Goal: Task Accomplishment & Management: Use online tool/utility

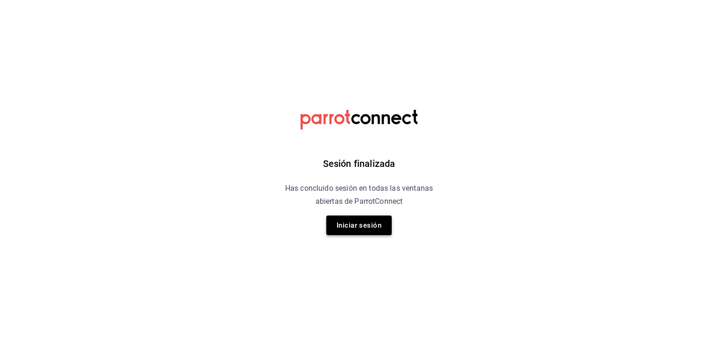
click at [389, 224] on button "Iniciar sesión" at bounding box center [358, 226] width 65 height 20
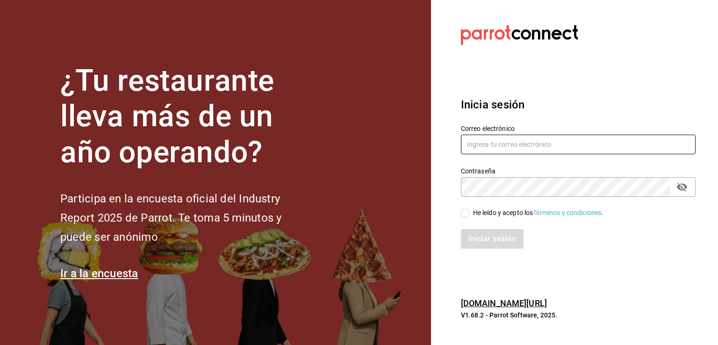
type input "[EMAIL_ADDRESS][DOMAIN_NAME]"
drag, startPoint x: 488, startPoint y: 134, endPoint x: 488, endPoint y: 138, distance: 4.7
click at [488, 136] on input "[EMAIL_ADDRESS][DOMAIN_NAME]" at bounding box center [578, 145] width 235 height 20
click at [681, 188] on icon "passwordField" at bounding box center [682, 187] width 10 height 9
click at [462, 216] on input "He leído y acepto los Términos y condiciones." at bounding box center [465, 213] width 8 height 8
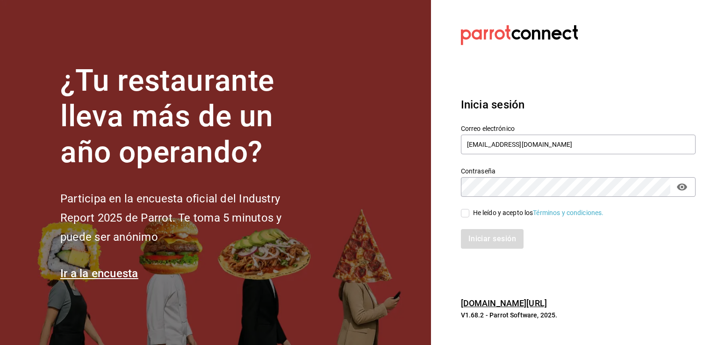
checkbox input "true"
click at [475, 242] on button "Iniciar sesión" at bounding box center [493, 239] width 64 height 20
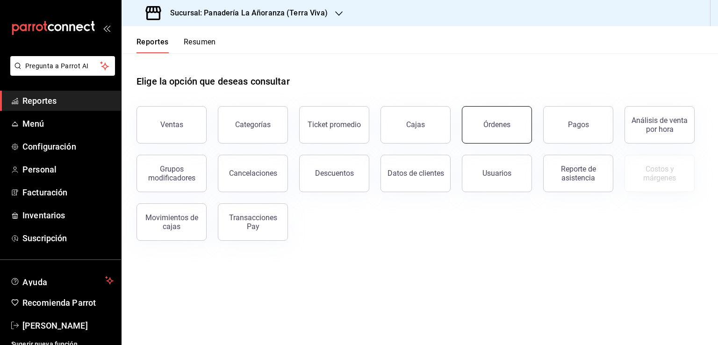
click at [470, 125] on button "Órdenes" at bounding box center [497, 124] width 70 height 37
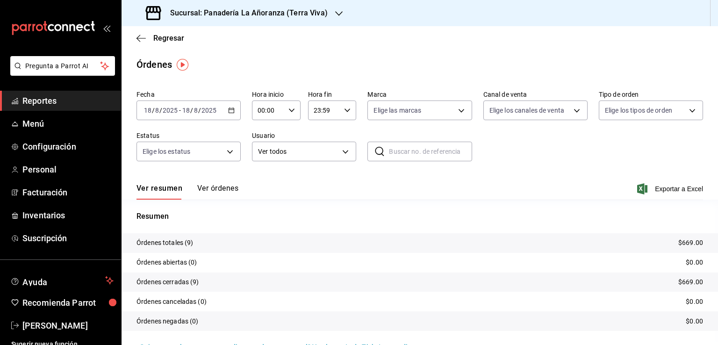
click at [333, 19] on div "Sucursal: Panadería La Añoranza (Terra Viva)" at bounding box center [237, 13] width 217 height 26
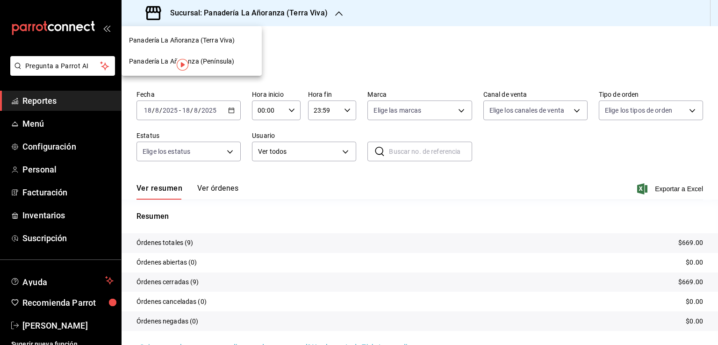
click at [220, 58] on span "Panadería La Añoranza (Península)" at bounding box center [181, 62] width 105 height 10
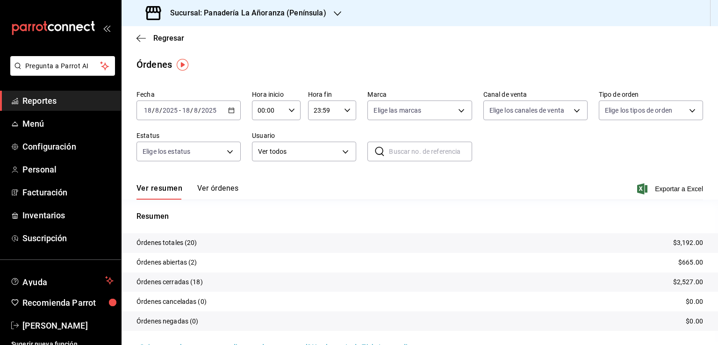
click at [41, 100] on span "Reportes" at bounding box center [67, 100] width 91 height 13
